Goal: Task Accomplishment & Management: Manage account settings

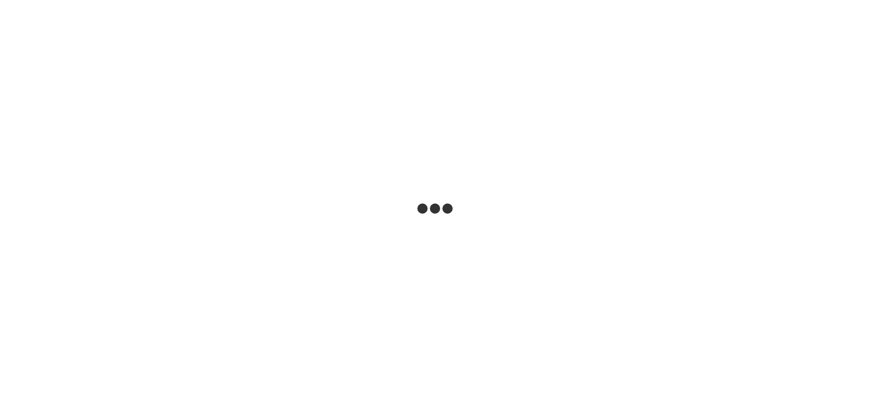
click at [366, 0] on html at bounding box center [435, 0] width 870 height 0
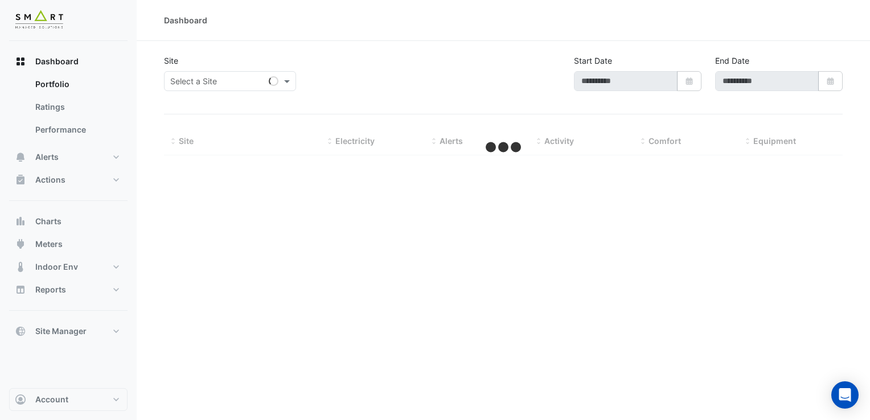
type input "**********"
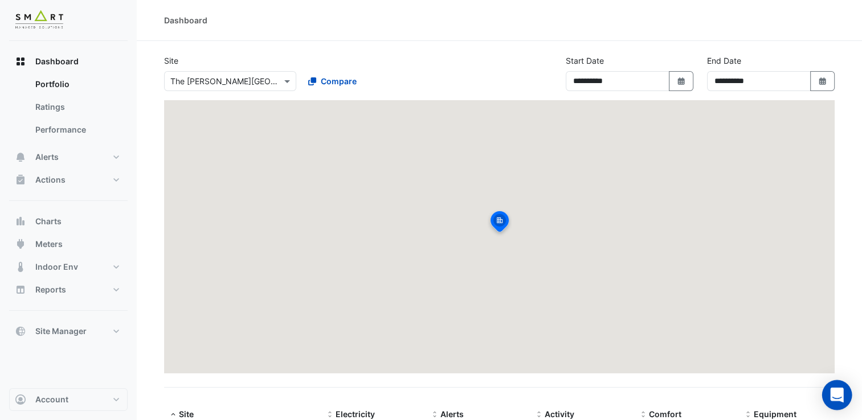
click at [836, 397] on icon "Open Intercom Messenger" at bounding box center [836, 395] width 13 height 15
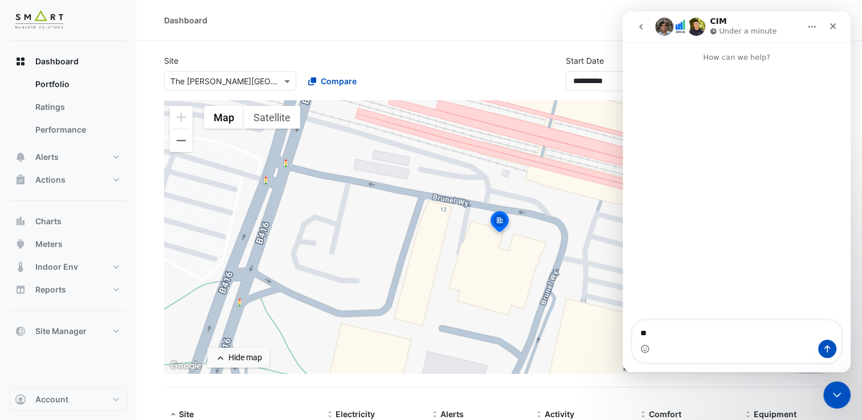
type textarea "***"
click at [635, 28] on button "go back" at bounding box center [641, 27] width 22 height 22
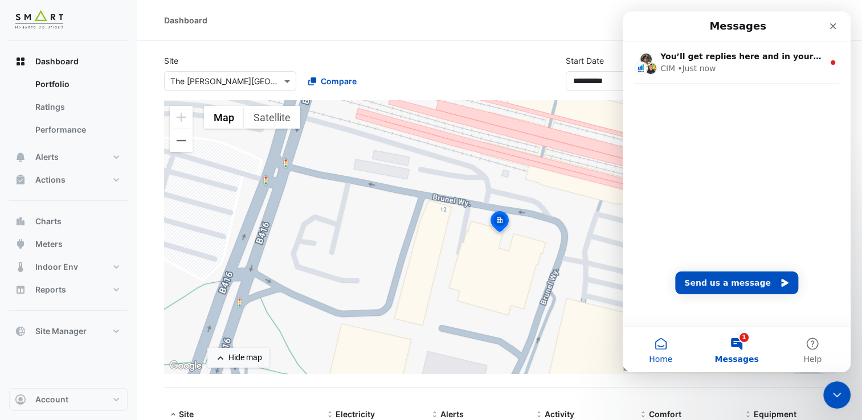
click at [665, 350] on button "Home" at bounding box center [661, 350] width 76 height 46
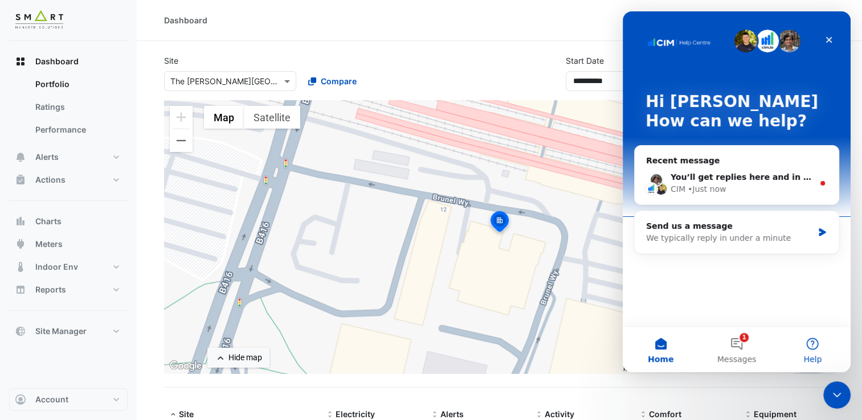
click at [803, 342] on button "Help" at bounding box center [813, 350] width 76 height 46
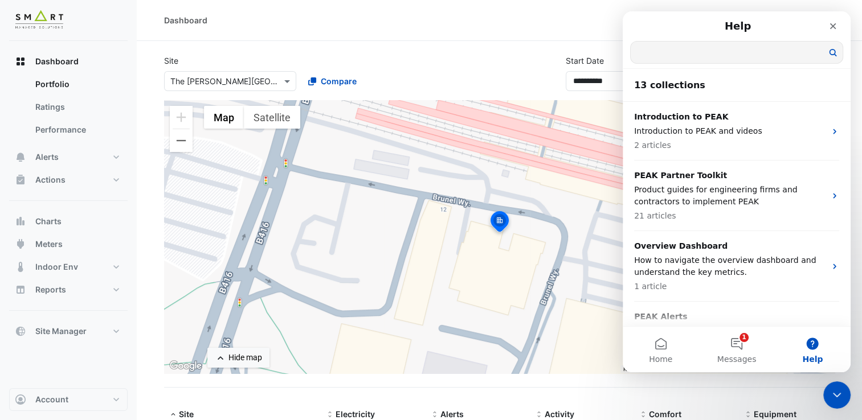
click at [673, 51] on input "Search for help" at bounding box center [737, 53] width 212 height 22
type input "*"
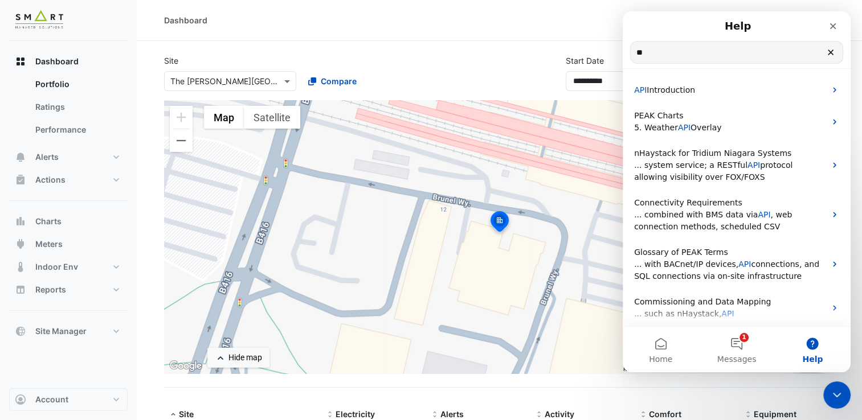
type input "*"
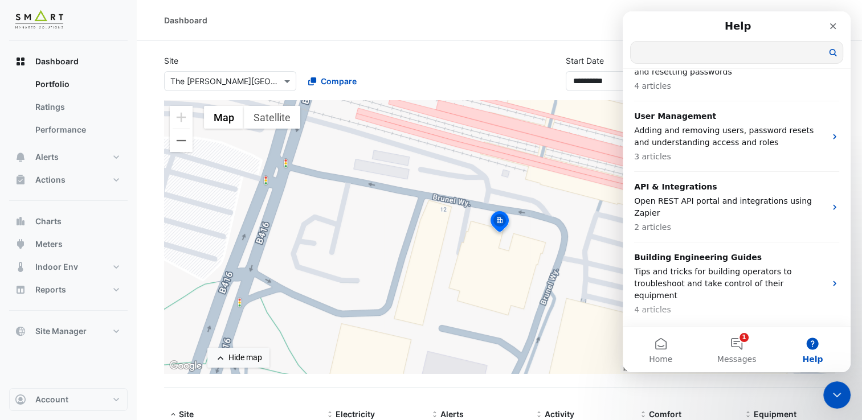
scroll to position [673, 0]
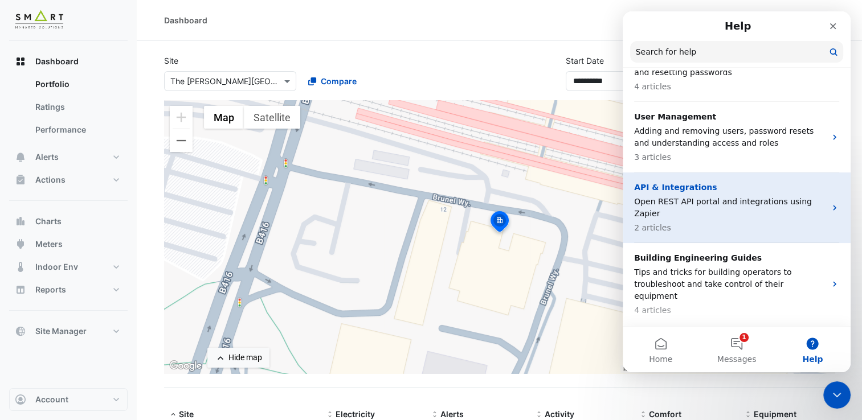
click at [700, 183] on div "API & Integrations Open REST API portal and integrations using Zapier 2 articles" at bounding box center [729, 208] width 191 height 52
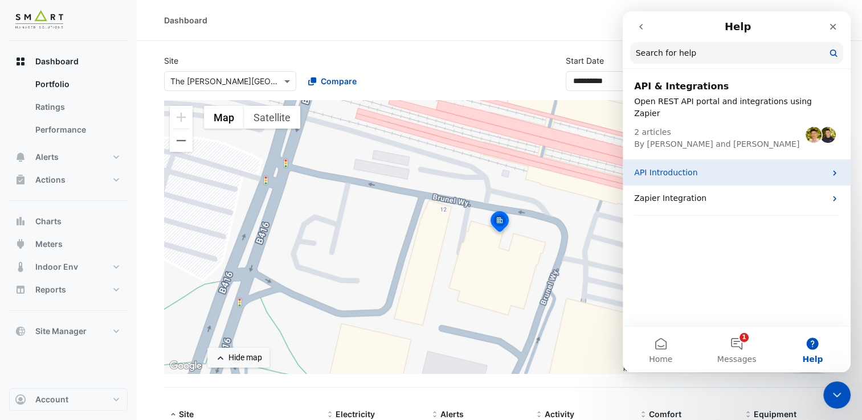
click at [687, 167] on p "API Introduction" at bounding box center [729, 173] width 191 height 12
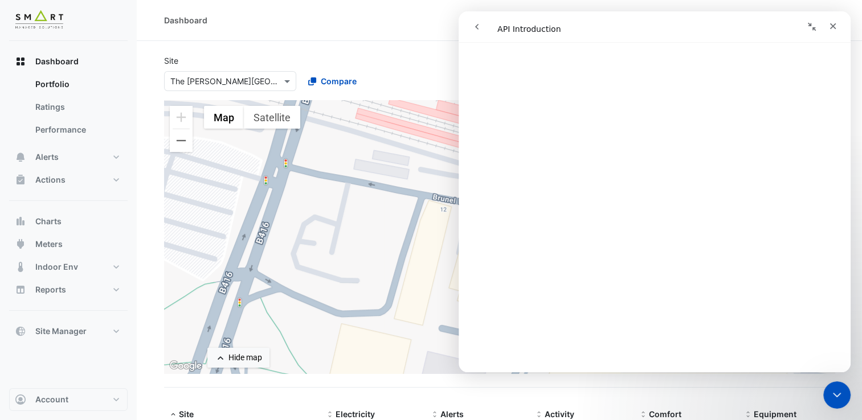
scroll to position [848, 0]
click at [192, 95] on div "**********" at bounding box center [499, 78] width 684 height 46
click at [828, 27] on div "Close" at bounding box center [833, 26] width 21 height 21
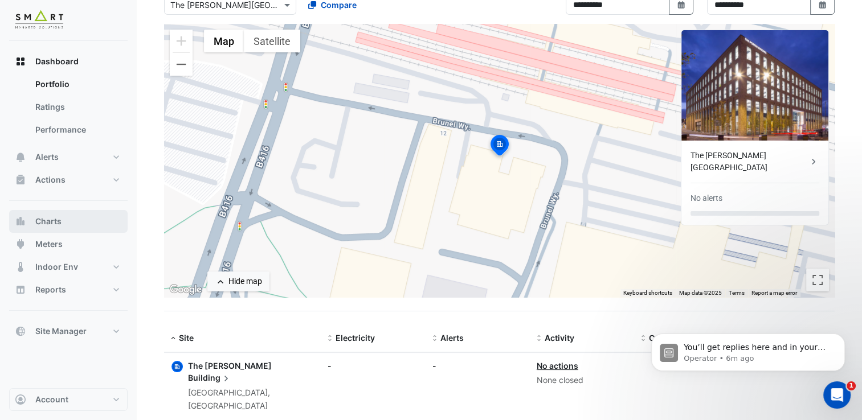
scroll to position [80, 0]
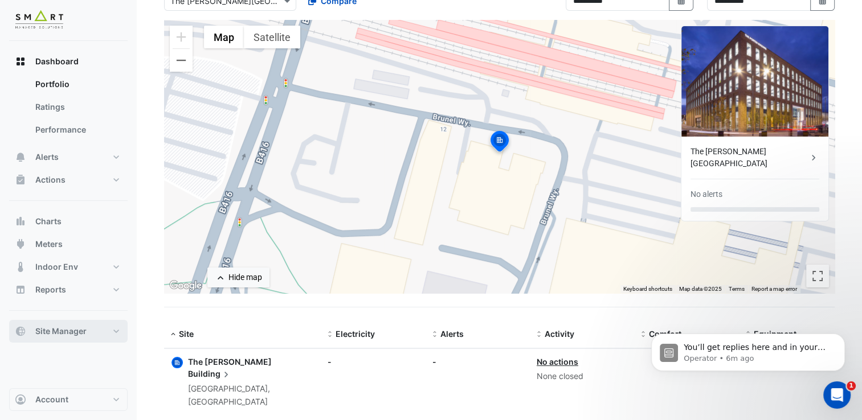
click at [80, 334] on span "Site Manager" at bounding box center [60, 331] width 51 height 11
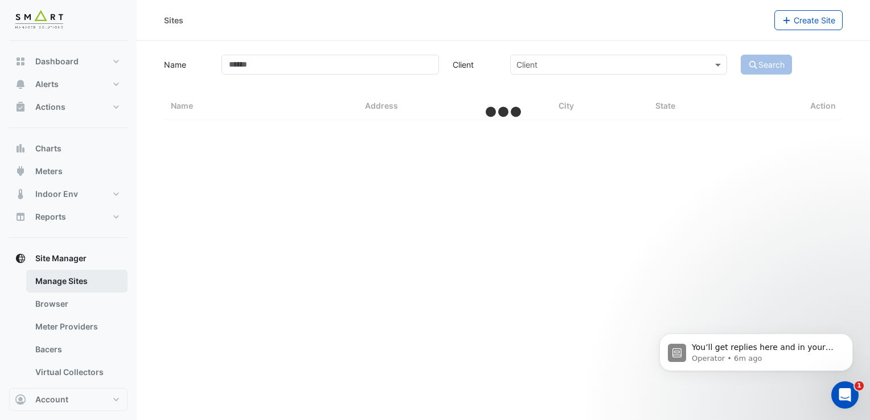
click at [68, 280] on link "Manage Sites" at bounding box center [76, 281] width 101 height 23
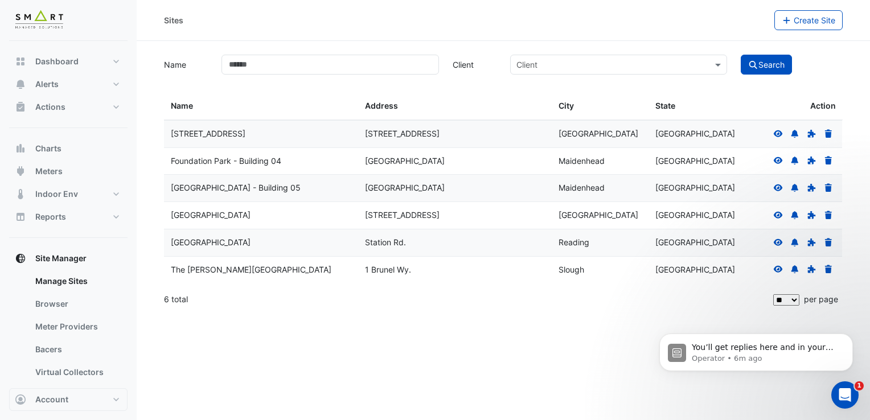
click at [775, 133] on icon at bounding box center [778, 133] width 9 height 7
click at [811, 134] on icon at bounding box center [812, 134] width 8 height 8
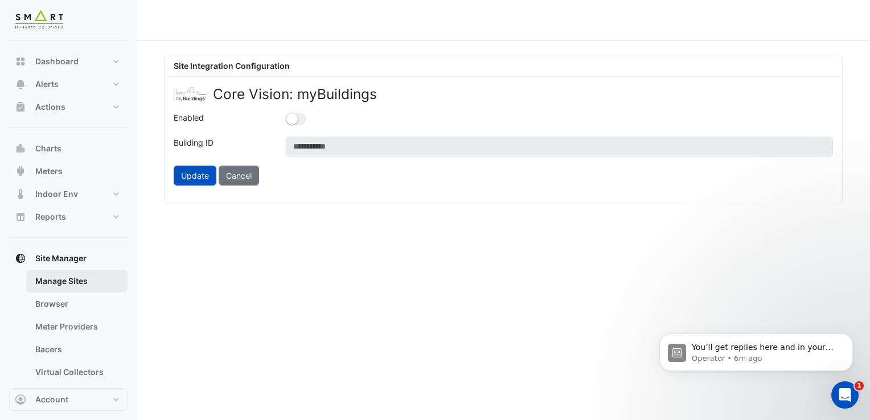
click at [81, 281] on link "Manage Sites" at bounding box center [76, 281] width 101 height 23
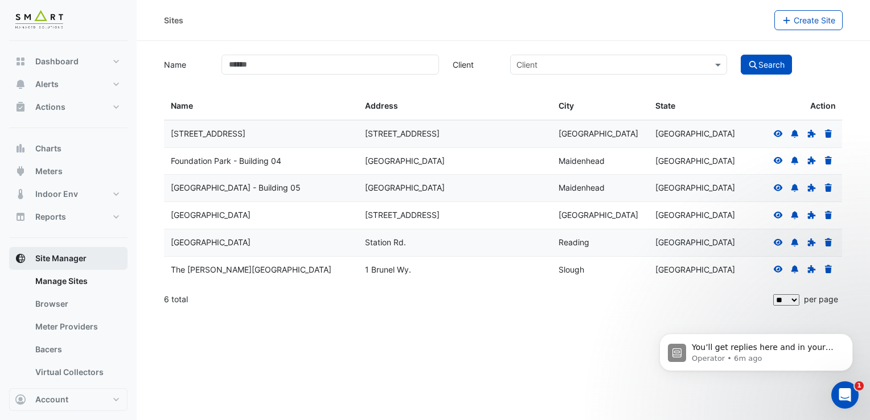
click at [79, 256] on span "Site Manager" at bounding box center [60, 258] width 51 height 11
click at [776, 272] on icon at bounding box center [779, 269] width 10 height 8
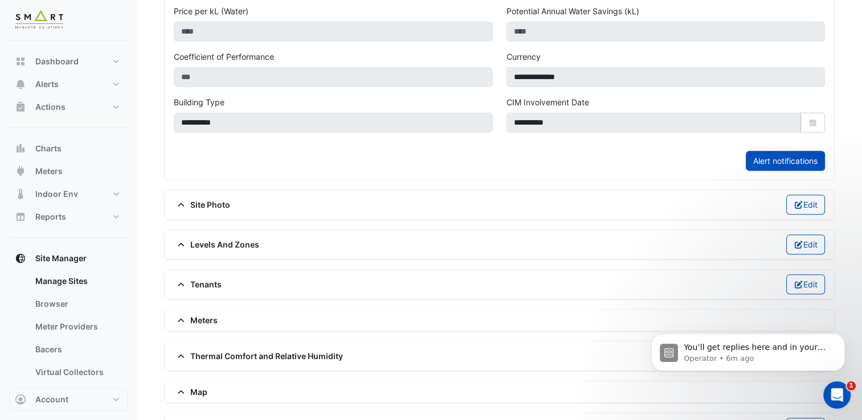
scroll to position [512, 0]
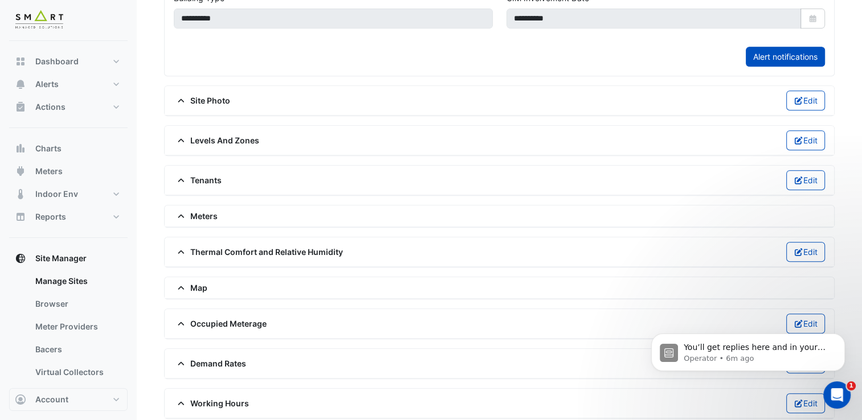
click at [181, 143] on div "Levels And Zones Edit" at bounding box center [499, 140] width 651 height 20
click at [185, 137] on icon at bounding box center [181, 141] width 10 height 8
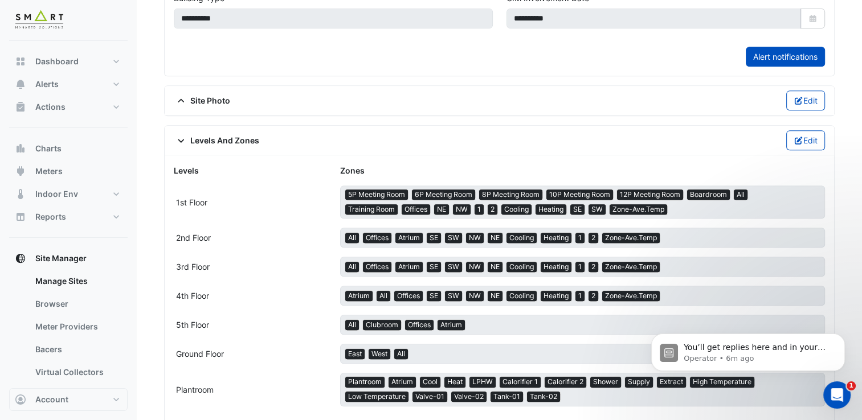
click at [185, 137] on icon at bounding box center [181, 141] width 10 height 8
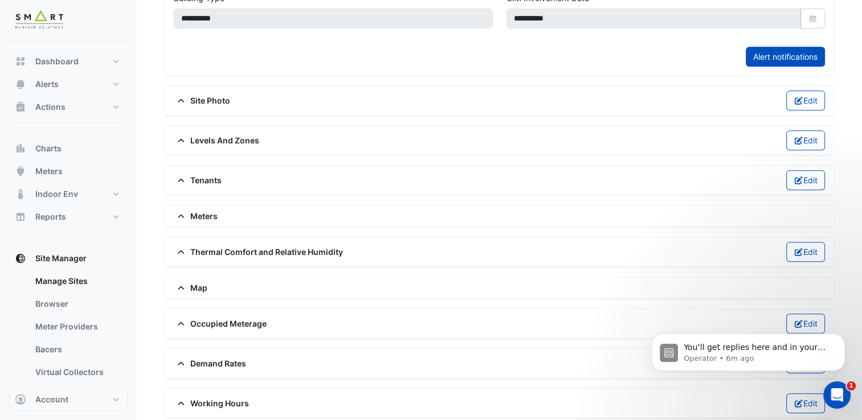
click at [180, 177] on icon at bounding box center [181, 181] width 10 height 8
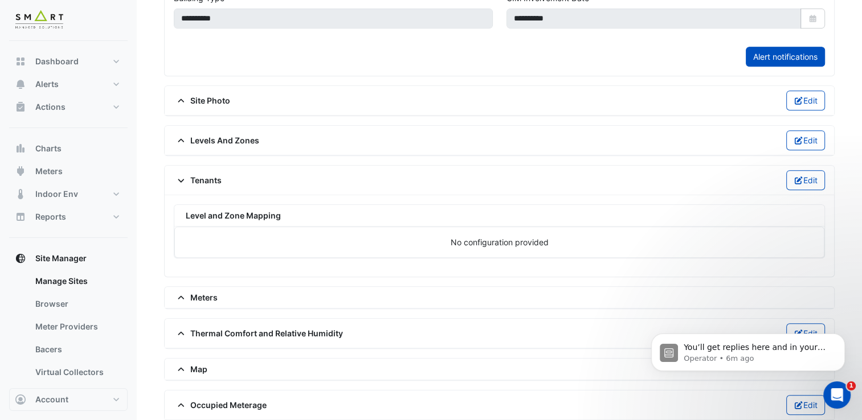
click at [180, 177] on icon at bounding box center [181, 181] width 10 height 8
